Goal: Check status

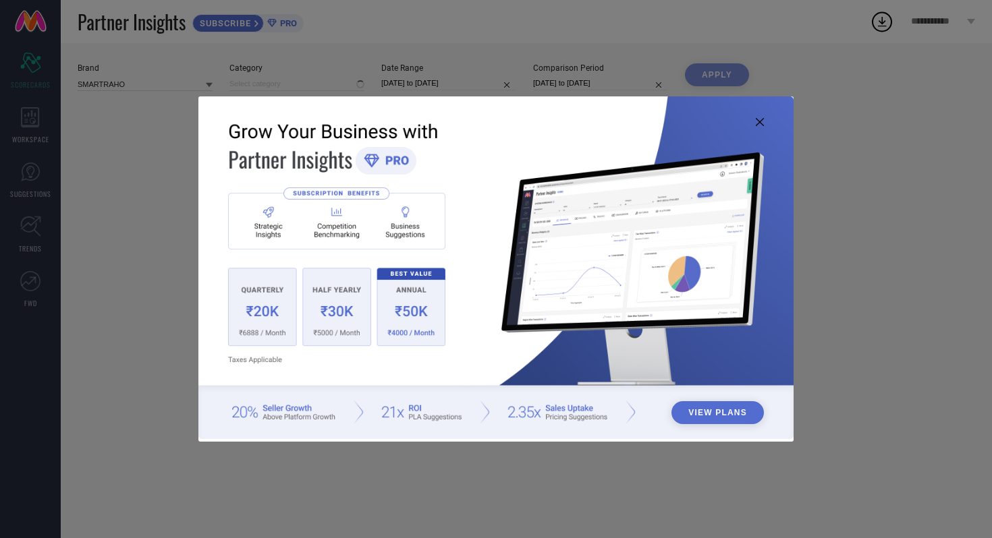
type input "All"
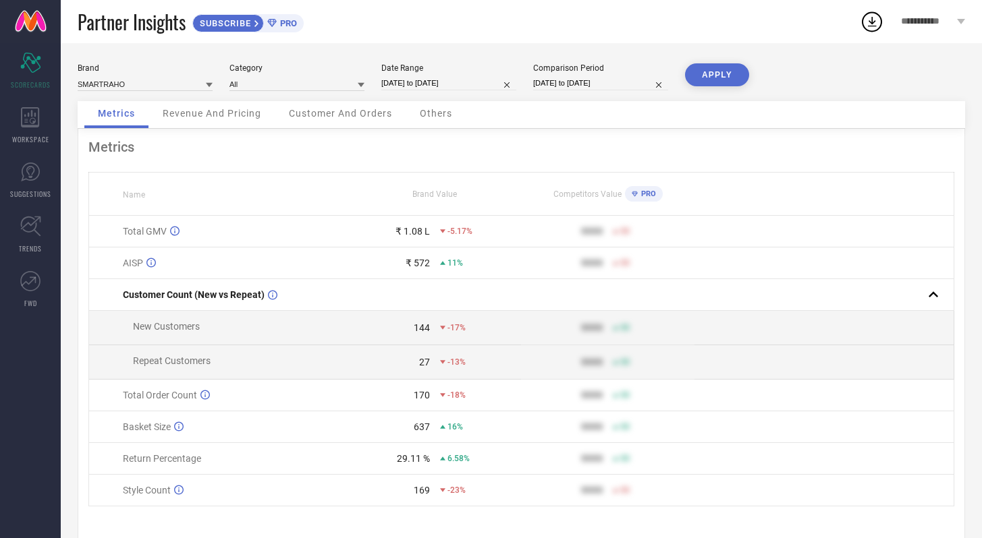
click at [427, 260] on div "₹ 572" at bounding box center [417, 263] width 24 height 11
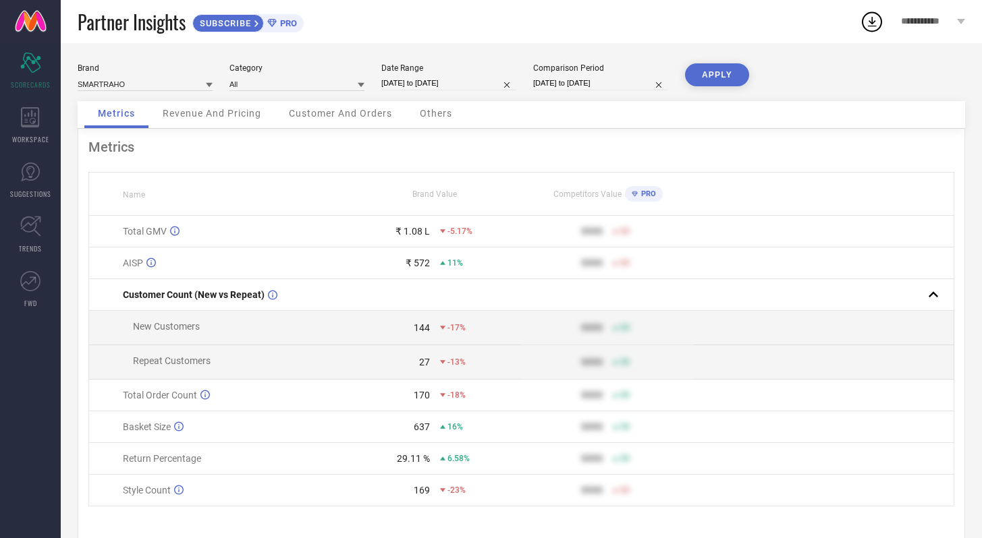
click at [427, 260] on div "₹ 572" at bounding box center [417, 263] width 24 height 11
